Goal: Information Seeking & Learning: Learn about a topic

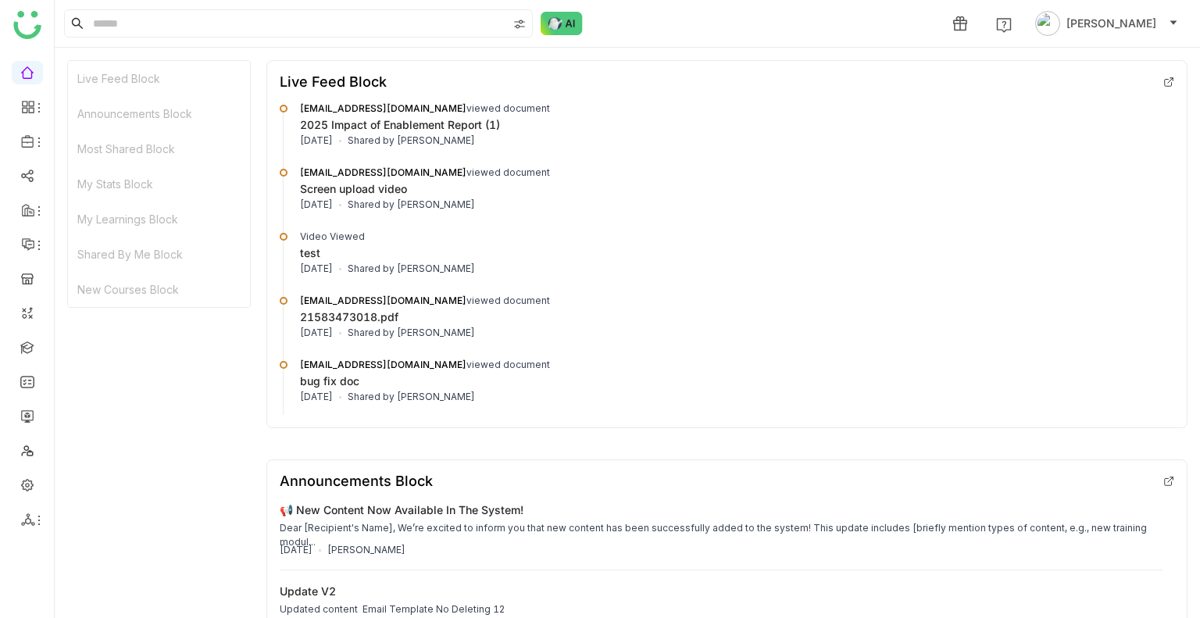
drag, startPoint x: 27, startPoint y: 86, endPoint x: 20, endPoint y: 73, distance: 15.4
click at [20, 73] on ul at bounding box center [27, 296] width 54 height 492
click at [20, 73] on link at bounding box center [27, 71] width 14 height 13
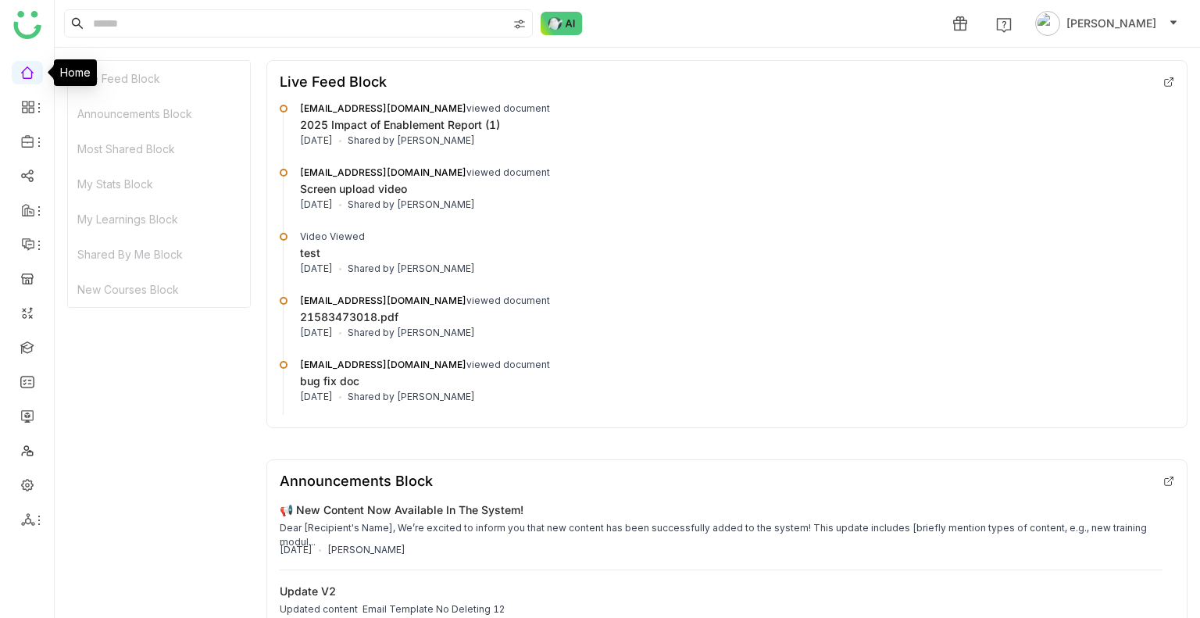
click at [20, 73] on link at bounding box center [27, 71] width 14 height 13
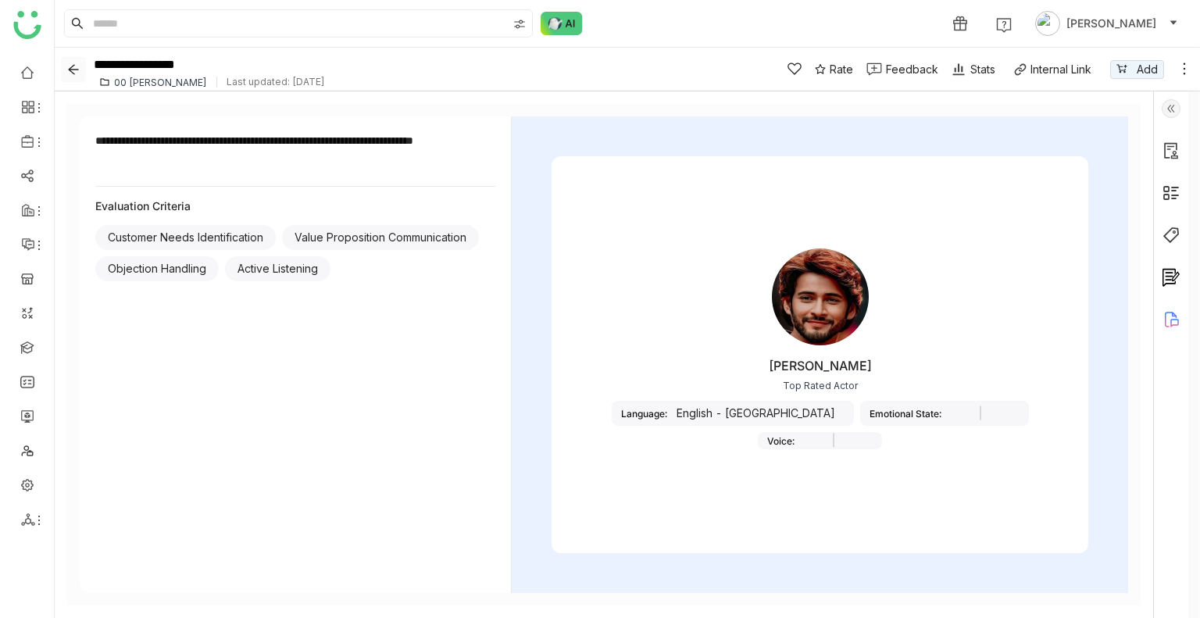
click at [69, 71] on icon "Back" at bounding box center [73, 69] width 12 height 12
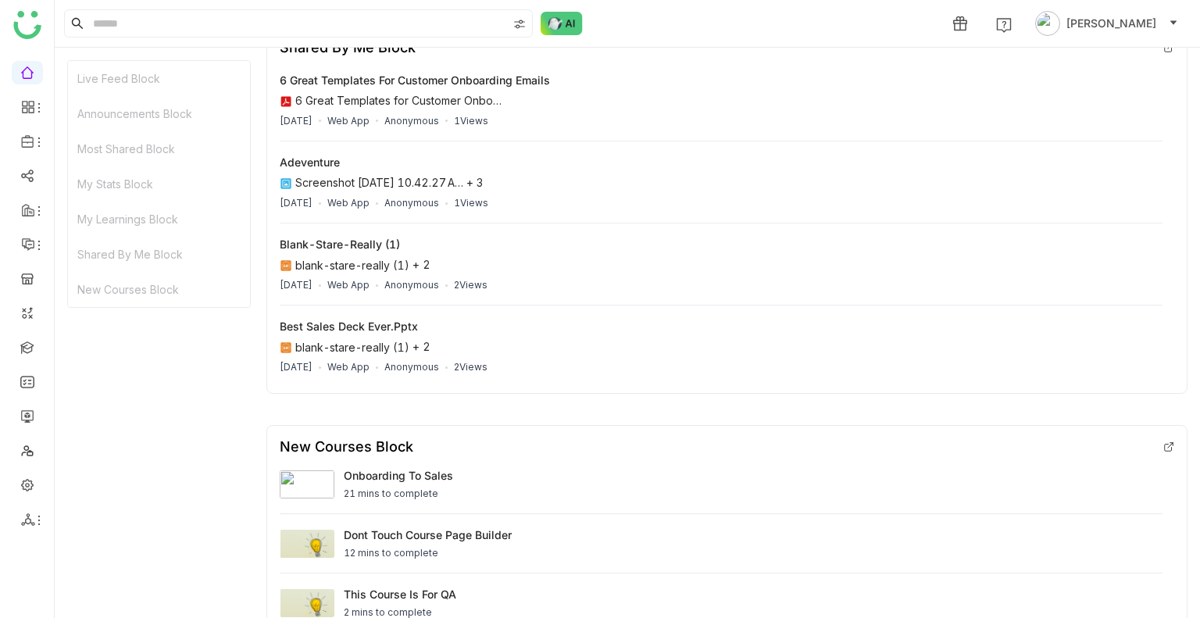
scroll to position [2026, 0]
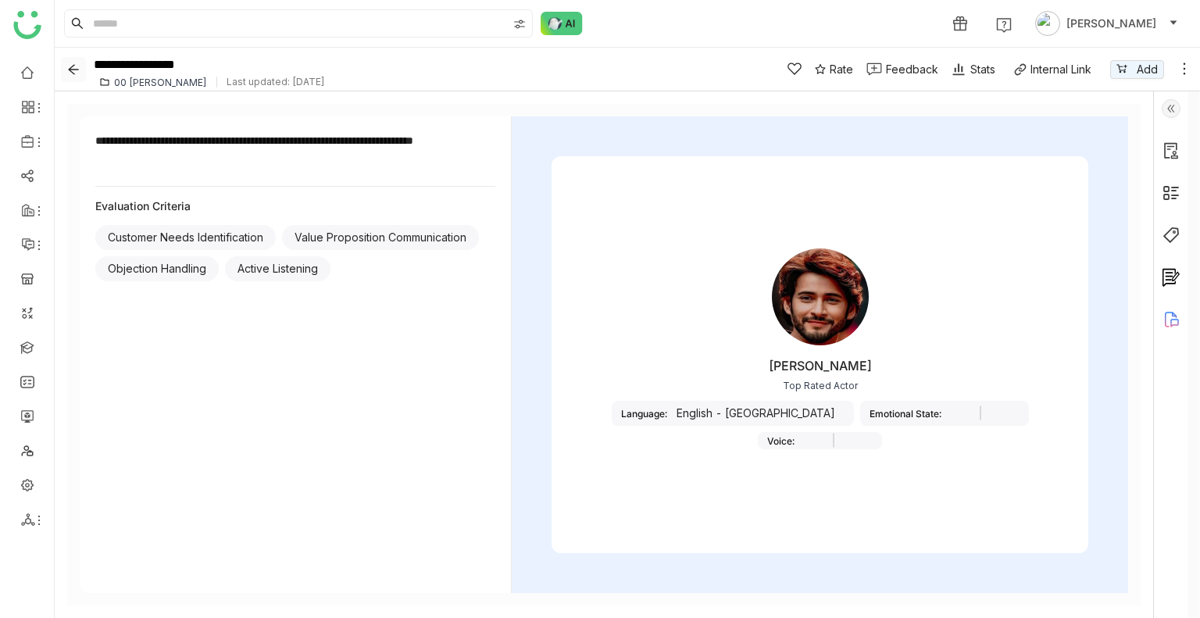
click at [71, 65] on icon "Back" at bounding box center [73, 69] width 12 height 12
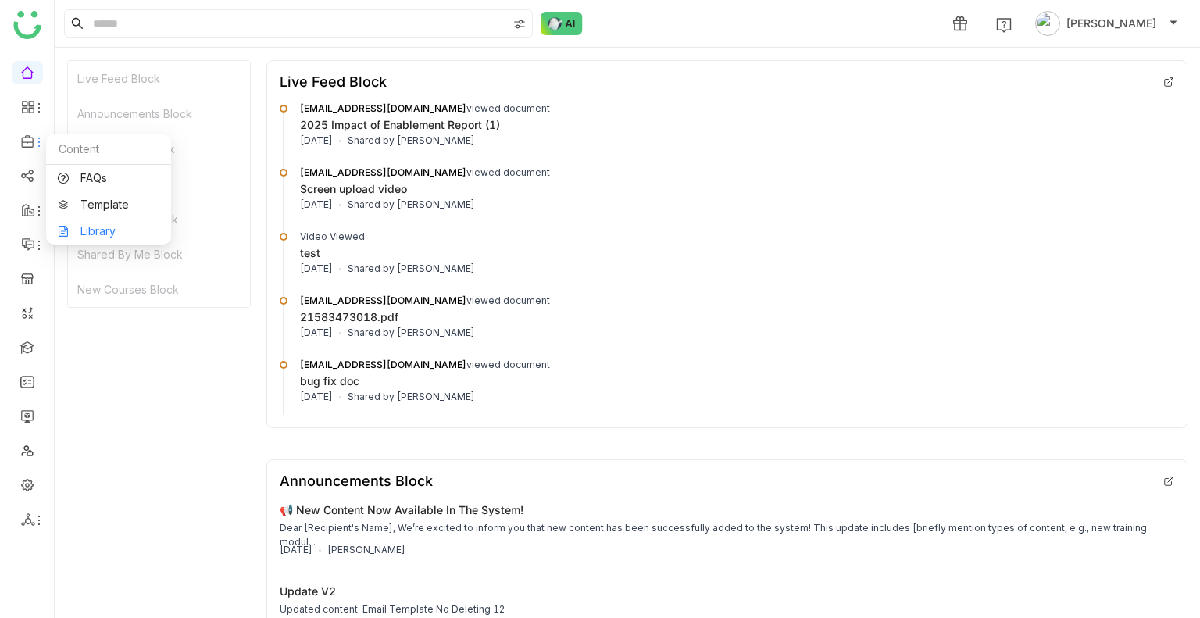
click at [128, 227] on link "Library" at bounding box center [109, 231] width 102 height 11
click at [128, 227] on body "1 Uday Bhanu Live Feed Block Announcements Block Most Shared Block My Stats Blo…" at bounding box center [600, 309] width 1200 height 618
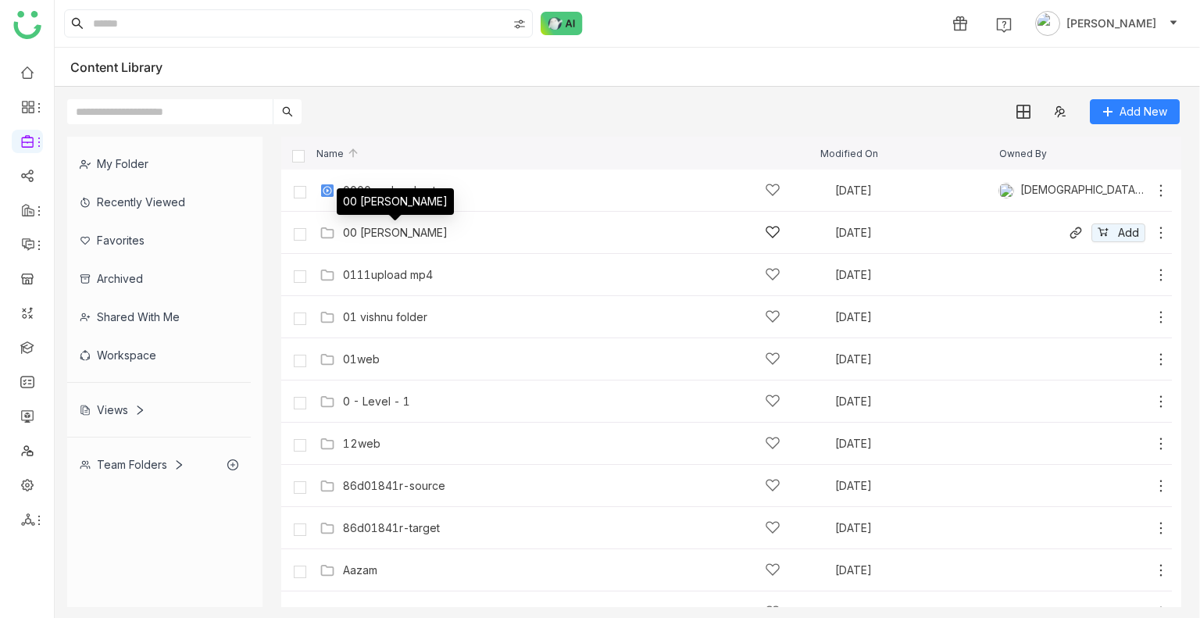
click at [369, 230] on div "00 [PERSON_NAME]" at bounding box center [395, 233] width 105 height 12
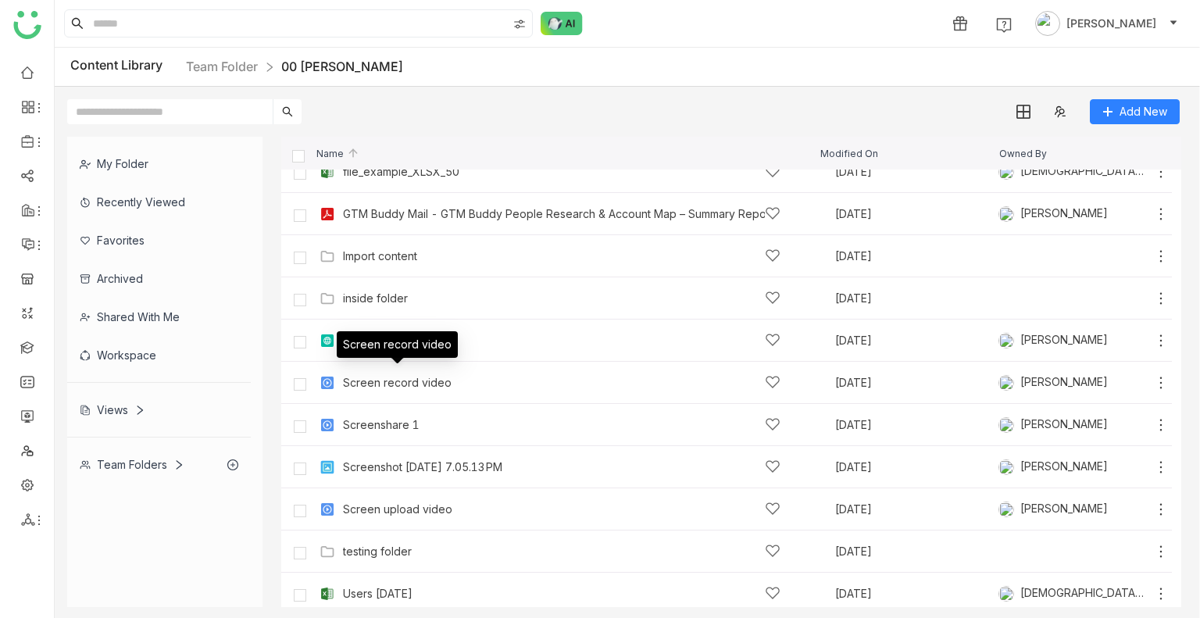
scroll to position [448, 0]
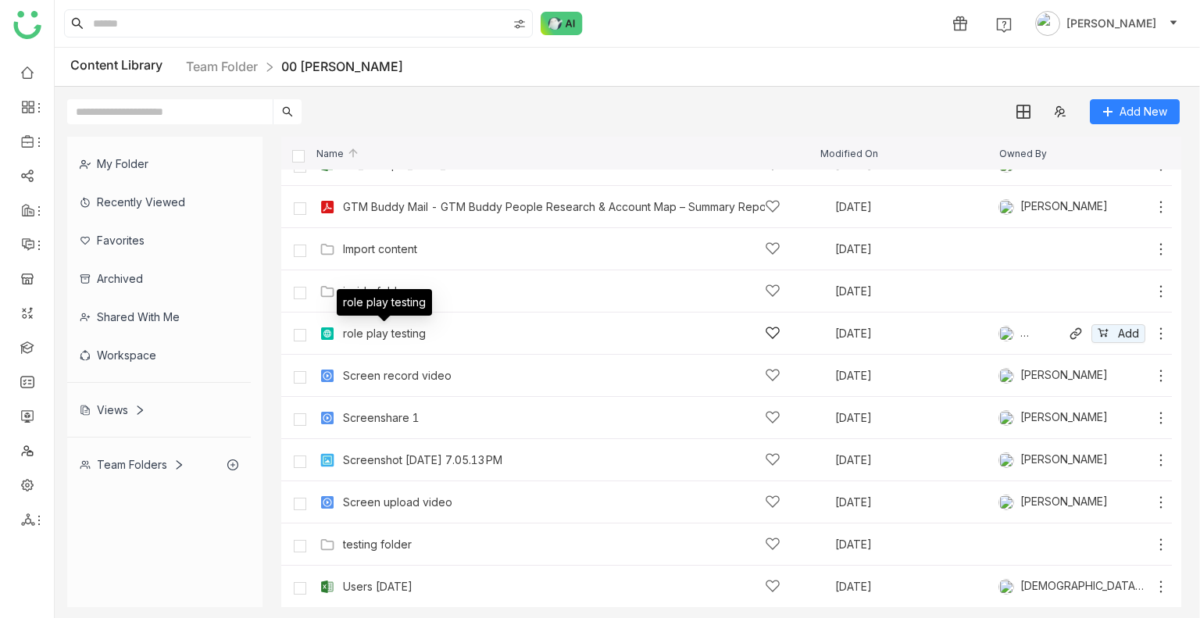
click at [382, 336] on div "role play testing" at bounding box center [384, 333] width 83 height 12
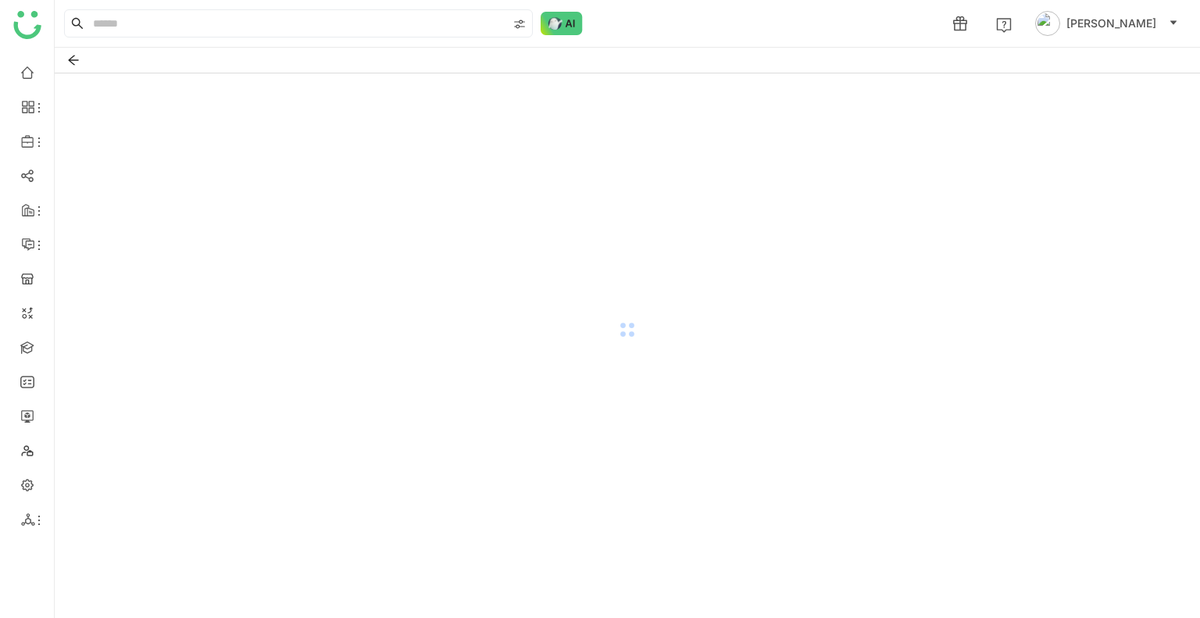
click at [382, 336] on div at bounding box center [627, 329] width 1145 height 512
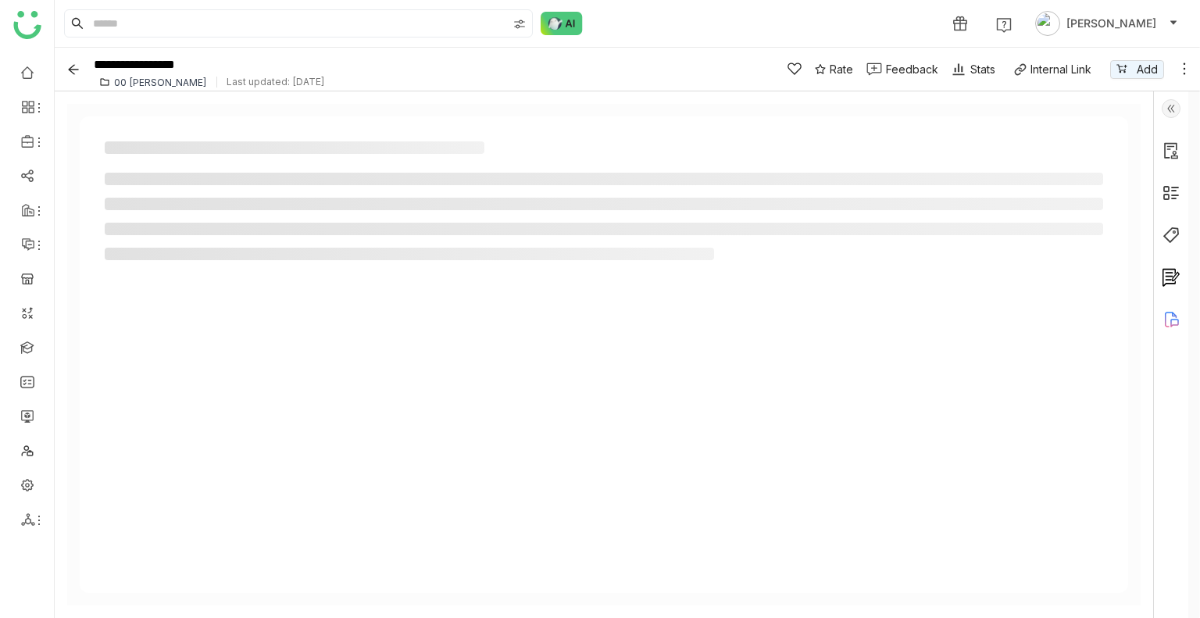
click at [661, 8] on div "1 Uday Bhanu" at bounding box center [627, 23] width 1145 height 47
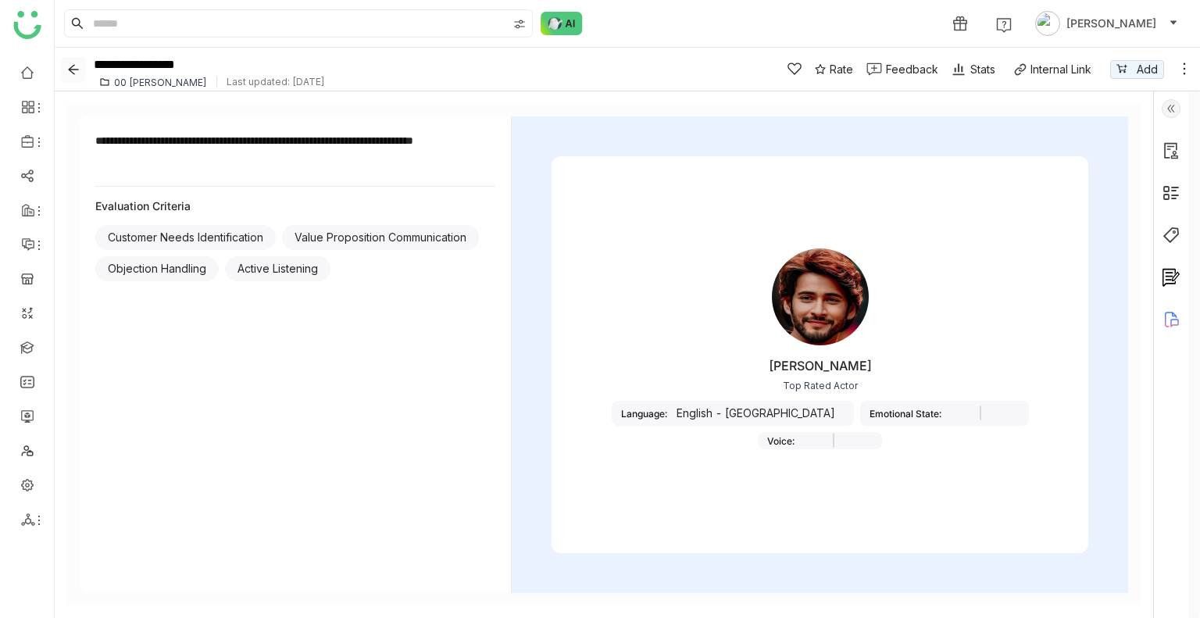
click at [76, 73] on icon "Back" at bounding box center [73, 69] width 12 height 12
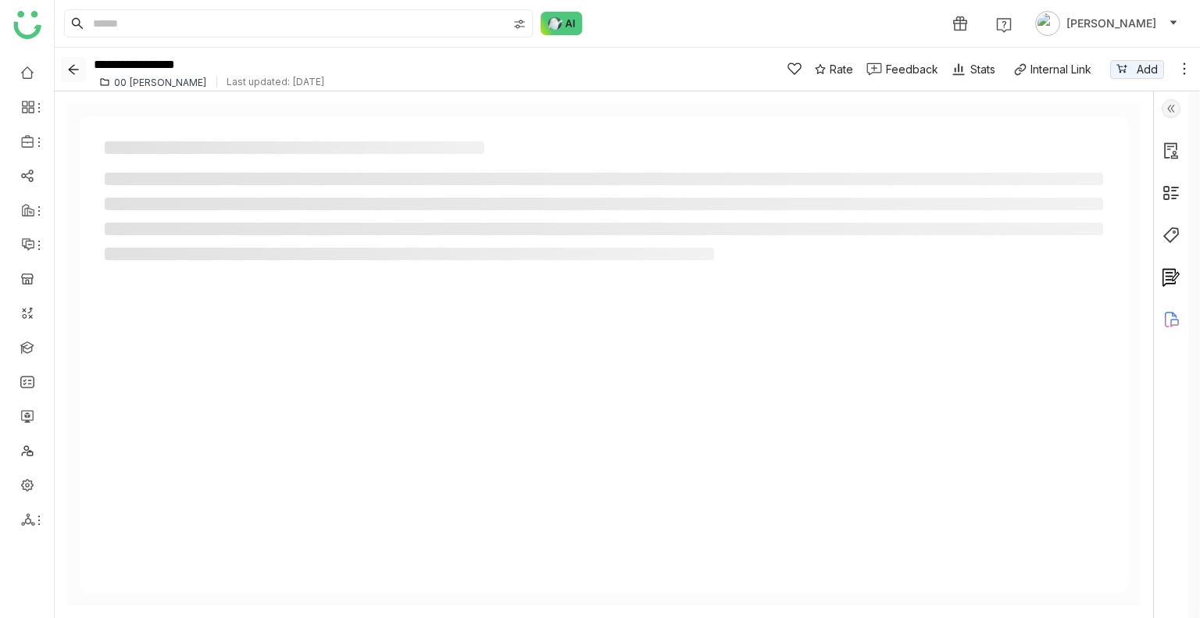
click at [76, 73] on icon "Back" at bounding box center [73, 69] width 12 height 12
